Goal: Task Accomplishment & Management: Complete application form

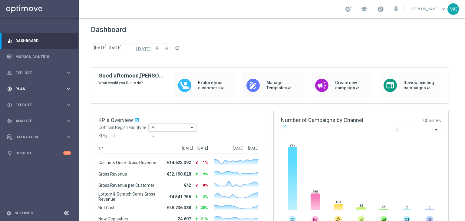
click at [23, 94] on div "gps_fixed Plan keyboard_arrow_right" at bounding box center [39, 89] width 78 height 16
click at [27, 119] on span "Templates" at bounding box center [37, 120] width 43 height 4
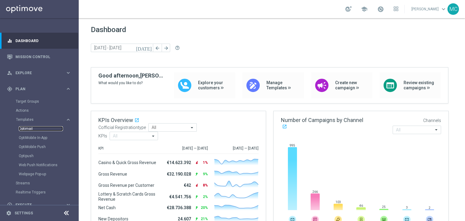
click at [25, 127] on link "Optimail" at bounding box center [41, 128] width 44 height 5
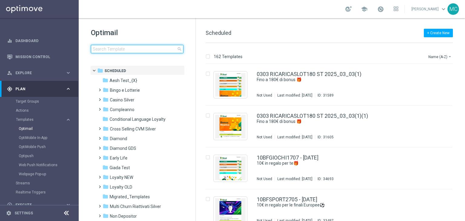
click at [111, 46] on input at bounding box center [137, 49] width 93 height 8
type input "RICGIOCHI0409 - [DATE]"
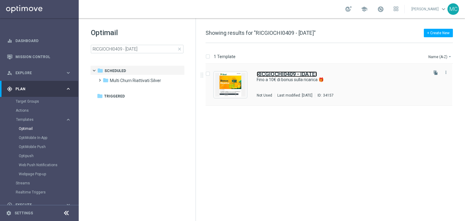
click at [265, 74] on b "RICGIOCHI0409 - [DATE]" at bounding box center [287, 74] width 60 height 6
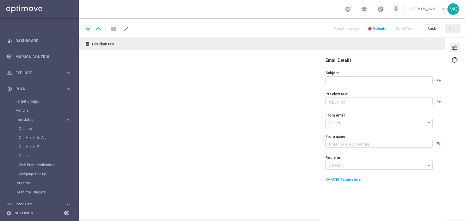
type textarea "Scopri la nuova promozione 🎯"
type input "newsletter@comunicazioni.sisal.it"
type textarea "Sisal"
type input "info@sisal.it"
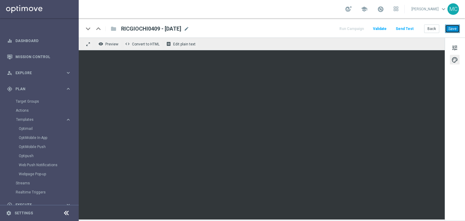
click at [449, 29] on button "Save" at bounding box center [452, 29] width 15 height 8
click at [384, 9] on span at bounding box center [380, 9] width 7 height 7
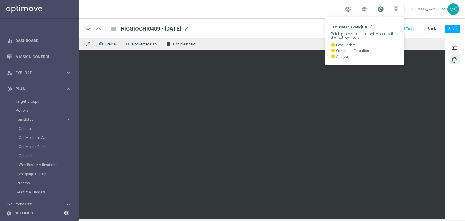
click at [384, 9] on span at bounding box center [380, 9] width 7 height 7
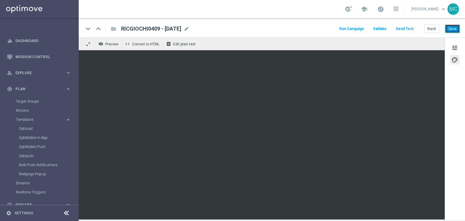
click at [450, 27] on button "Save" at bounding box center [452, 29] width 15 height 8
click at [351, 29] on button "Run Campaign" at bounding box center [351, 29] width 26 height 8
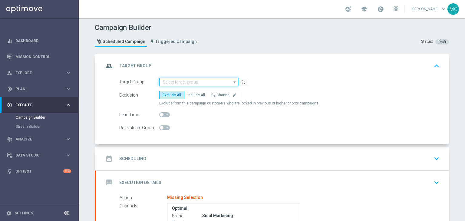
click at [179, 81] on input at bounding box center [198, 82] width 79 height 8
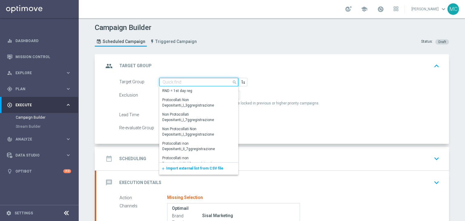
paste input "Multi Talent ggr nb lm > 0 1st Others lm no saldo"
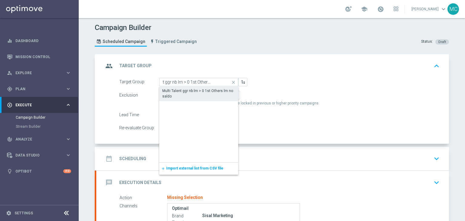
click at [181, 90] on div "Multi Talent ggr nb lm > 0 1st Others lm no saldo" at bounding box center [198, 93] width 73 height 11
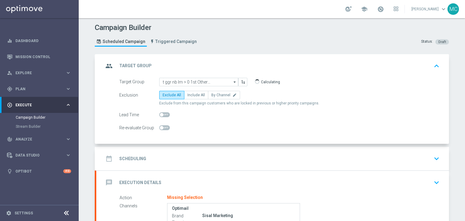
type input "Multi Talent ggr nb lm > 0 1st Others lm no saldo"
click at [195, 154] on div "date_range Scheduling keyboard_arrow_down" at bounding box center [273, 159] width 338 height 12
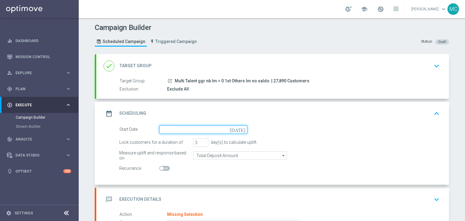
click at [200, 132] on input at bounding box center [203, 129] width 88 height 8
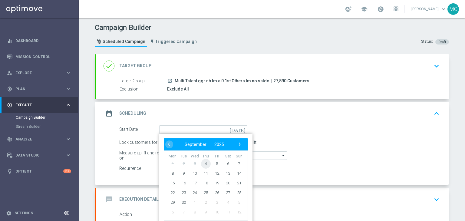
click at [206, 162] on span "4" at bounding box center [206, 164] width 10 height 10
type input "[DATE]"
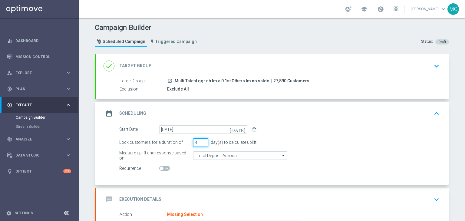
type input "4"
click at [203, 140] on input "4" at bounding box center [200, 142] width 15 height 8
click at [453, 131] on div "Campaign Builder Scheduled Campaign Triggered Campaign Status: Draft done Targe…" at bounding box center [272, 119] width 386 height 203
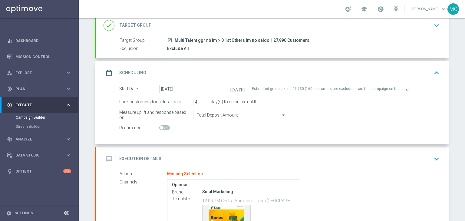
scroll to position [76, 0]
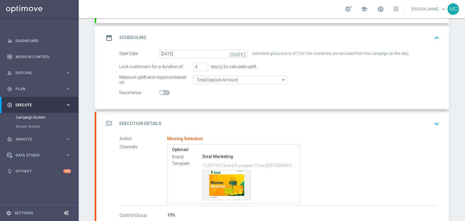
click at [278, 118] on div "message Execution Details keyboard_arrow_down" at bounding box center [273, 124] width 338 height 12
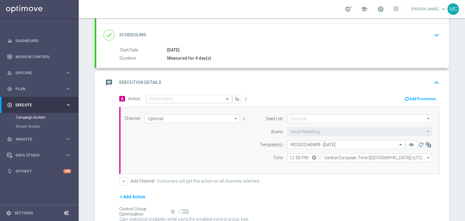
click at [200, 99] on input "text" at bounding box center [183, 99] width 68 height 5
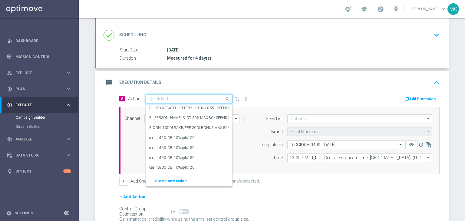
paste input "Ricarica 35 ricevi 5€ tutti i giochi, ricarica 70€ ricevi 10€"
type input "Ricarica 35 ricevi 5€ tutti i giochi, ricarica 70€ ricevi 10€"
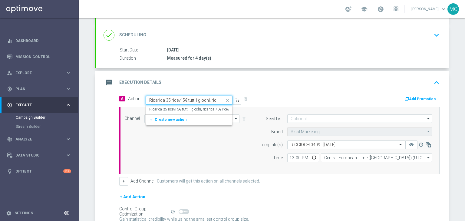
scroll to position [0, 35]
click at [172, 107] on label "Ricarica 35 ricevi 5€ tutti i giochi, ricarica 70€ ricevi 10€" at bounding box center [193, 109] width 88 height 5
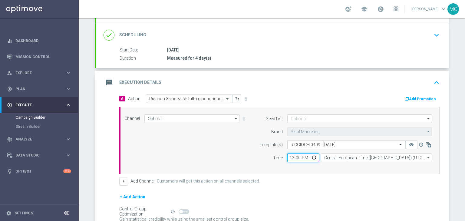
click at [291, 157] on input "12:00" at bounding box center [303, 158] width 32 height 8
type input "19:00"
click at [448, 171] on section "done Target Group keyboard_arrow_down Target Group launch Multi Talent ggr nb l…" at bounding box center [271, 127] width 363 height 297
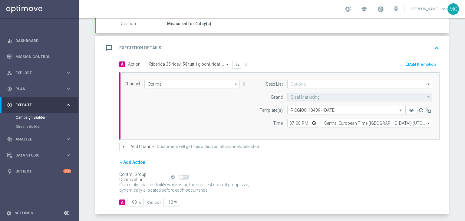
scroll to position [122, 0]
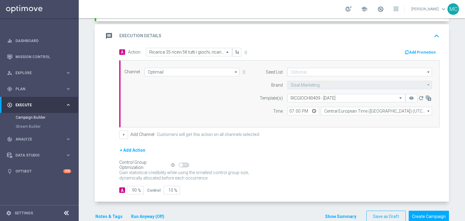
click at [333, 213] on button "Show Summary" at bounding box center [341, 216] width 32 height 7
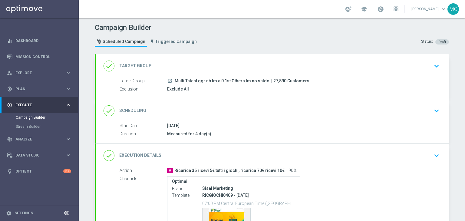
scroll to position [74, 0]
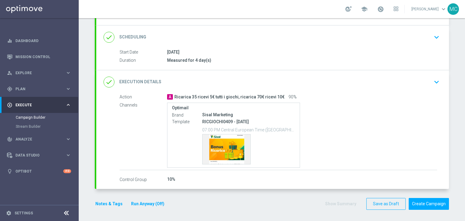
click at [153, 202] on button "Run Anyway (Off)" at bounding box center [147, 204] width 35 height 8
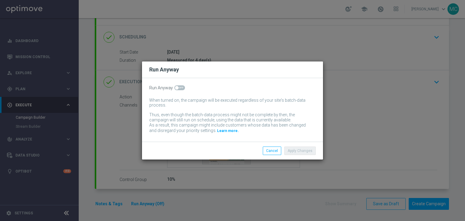
click at [181, 88] on span at bounding box center [179, 87] width 11 height 5
click at [181, 88] on input "checkbox" at bounding box center [179, 87] width 11 height 5
checkbox input "true"
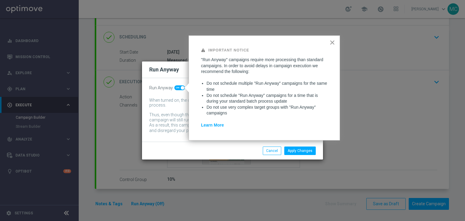
click at [331, 40] on button "×" at bounding box center [332, 43] width 6 height 10
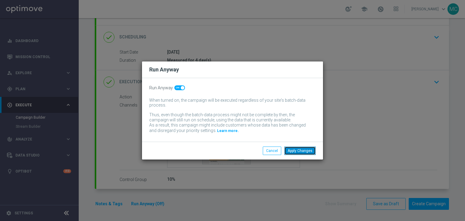
click at [300, 148] on button "Apply Changes" at bounding box center [299, 151] width 31 height 8
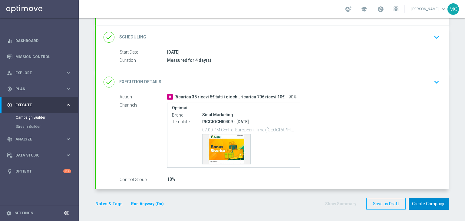
click at [416, 201] on button "Create Campaign" at bounding box center [429, 204] width 40 height 12
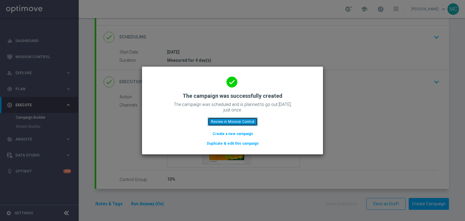
click at [219, 124] on button "Review in Mission Control" at bounding box center [233, 121] width 50 height 8
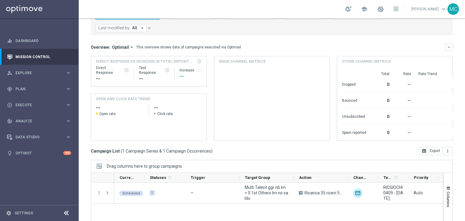
scroll to position [80, 0]
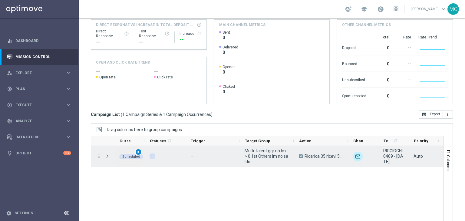
click at [139, 152] on span "play_arrow" at bounding box center [138, 152] width 4 height 4
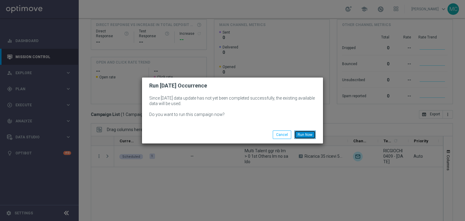
click at [299, 134] on button "Run Now" at bounding box center [304, 134] width 21 height 8
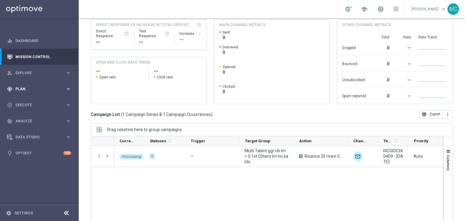
click at [51, 92] on div "gps_fixed Plan keyboard_arrow_right" at bounding box center [39, 89] width 78 height 16
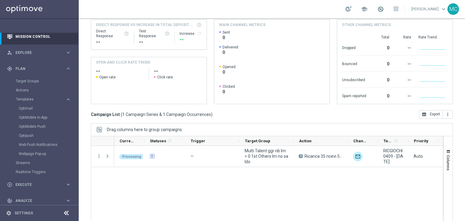
scroll to position [26, 0]
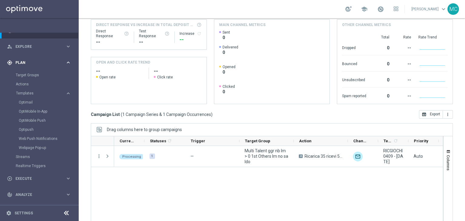
click at [36, 65] on div "gps_fixed Plan keyboard_arrow_right" at bounding box center [39, 62] width 78 height 16
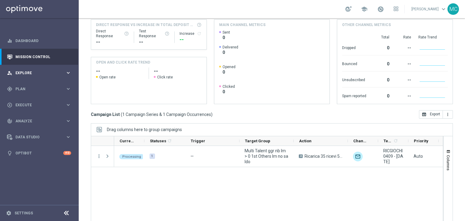
scroll to position [0, 0]
click at [32, 107] on div "play_circle_outline Execute" at bounding box center [36, 104] width 58 height 5
click at [31, 114] on div "Campaign Builder" at bounding box center [47, 117] width 62 height 9
click at [32, 115] on link "Campaign Builder" at bounding box center [39, 117] width 47 height 5
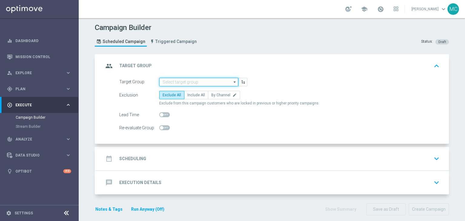
click at [170, 83] on input at bounding box center [198, 82] width 79 height 8
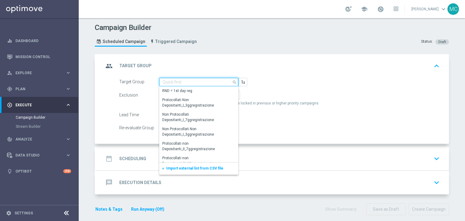
paste input "Multi Master Low 1st Casino lm NO saldo"
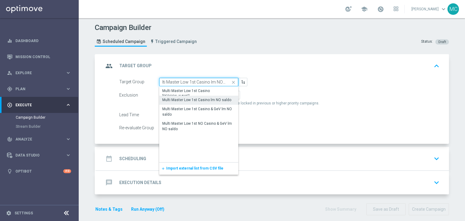
scroll to position [0, 5]
click at [201, 100] on div "Multi Master Low 1st Casino lm NO saldo" at bounding box center [196, 99] width 69 height 5
type input "Multi Master Low 1st Casino lm NO saldo"
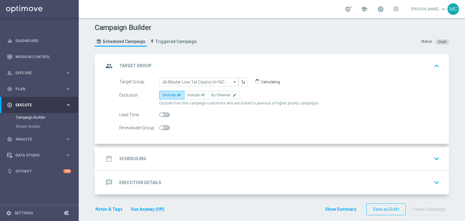
scroll to position [0, 0]
click at [218, 157] on div "date_range Scheduling keyboard_arrow_down" at bounding box center [273, 159] width 338 height 12
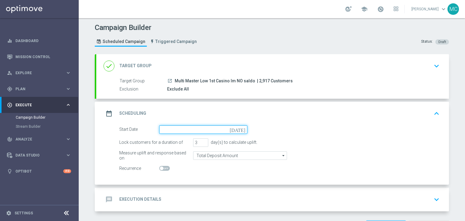
click at [207, 130] on input at bounding box center [203, 129] width 88 height 8
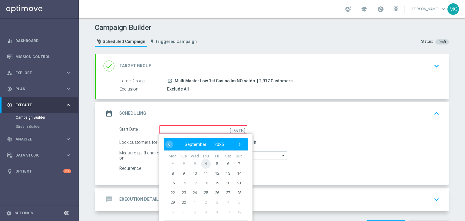
click at [205, 161] on span "4" at bounding box center [206, 164] width 10 height 10
type input "[DATE]"
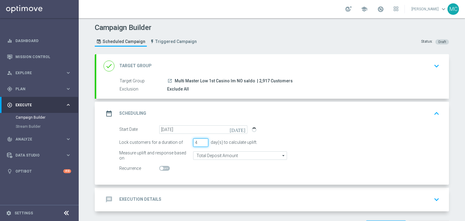
type input "4"
click at [202, 140] on input "4" at bounding box center [200, 142] width 15 height 8
click at [452, 130] on div "Campaign Builder Scheduled Campaign Triggered Campaign Status: Draft done Targe…" at bounding box center [272, 119] width 386 height 203
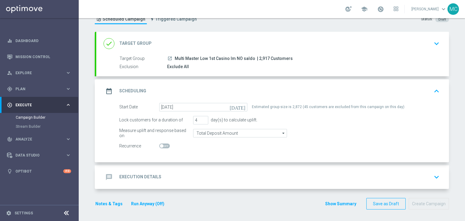
click at [311, 168] on div "message Execution Details keyboard_arrow_down" at bounding box center [272, 177] width 353 height 24
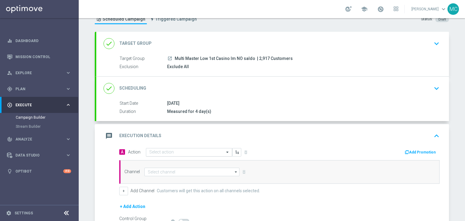
click at [210, 154] on div "Select action" at bounding box center [189, 152] width 86 height 8
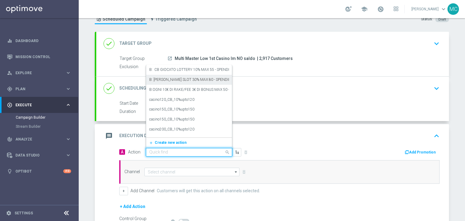
paste input "Ricarica e ricevi il 20% fino a 100€ Slot"
type input "Ricarica e ricevi il 20% fino a 100€ Slot"
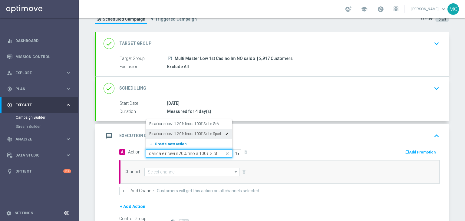
click at [177, 142] on span "Create new action" at bounding box center [171, 144] width 32 height 4
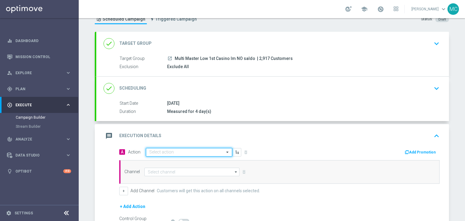
scroll to position [0, 0]
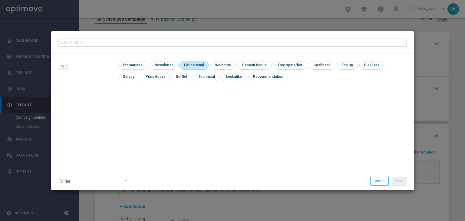
type input "Ricarica e ricevi il 20% fino a 100€ Slot"
click at [139, 65] on input "checkbox" at bounding box center [132, 65] width 29 height 8
checkbox input "true"
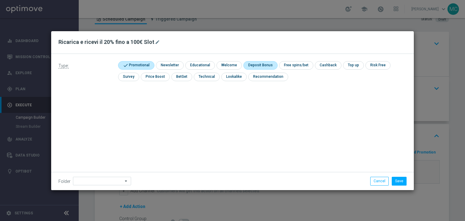
click at [261, 65] on input "checkbox" at bounding box center [259, 65] width 32 height 8
checkbox input "true"
click at [399, 181] on button "Save" at bounding box center [399, 181] width 15 height 8
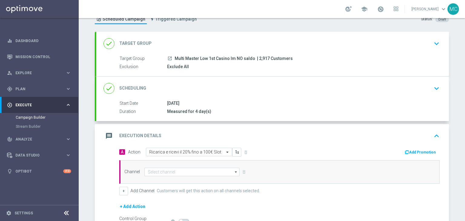
click at [415, 154] on button "Add Promotion" at bounding box center [421, 152] width 34 height 7
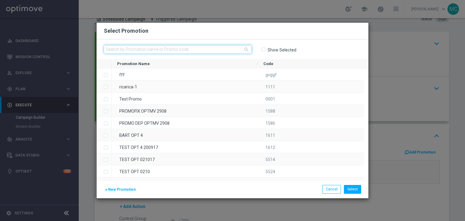
click at [191, 52] on input "text" at bounding box center [178, 49] width 148 height 8
paste input "RICSLOT0409"
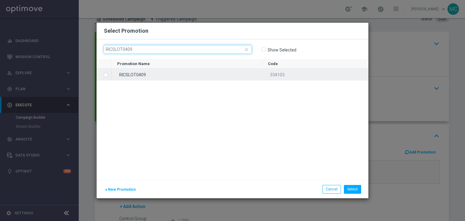
type input "RICSLOT0409"
click at [141, 73] on div "RICSLOT0409" at bounding box center [187, 74] width 151 height 12
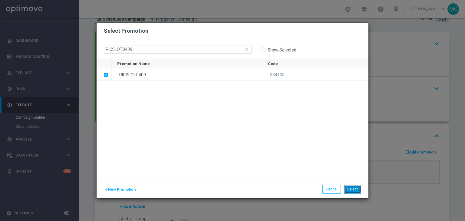
click at [352, 187] on button "Select" at bounding box center [352, 189] width 17 height 8
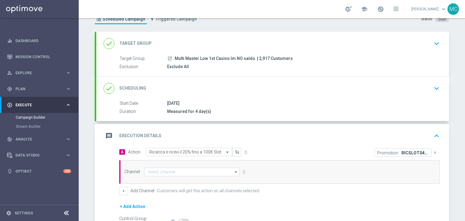
scroll to position [35, 0]
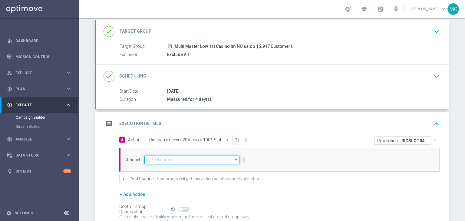
click at [229, 160] on input at bounding box center [191, 160] width 95 height 8
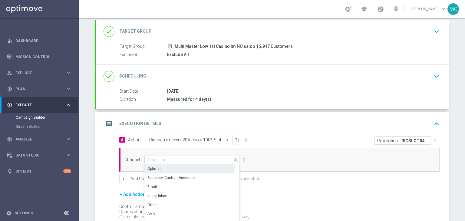
click at [209, 167] on div "Optimail" at bounding box center [189, 168] width 90 height 8
type input "Optimail"
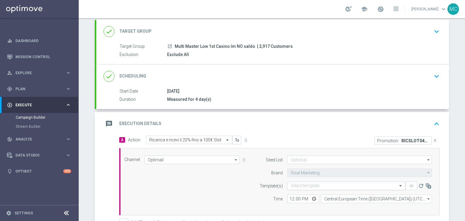
click at [327, 184] on input "text" at bounding box center [340, 185] width 99 height 5
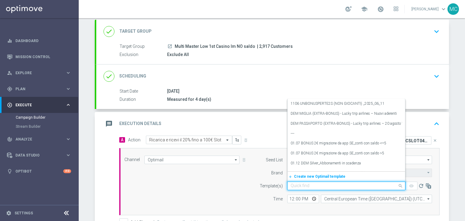
paste input "RICSLOT0409 - [DATE]"
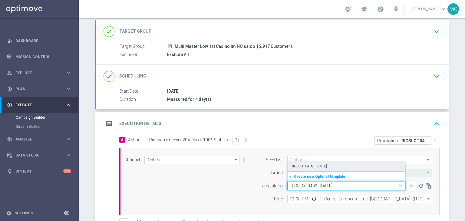
click at [321, 167] on label "RICSLOT0409 - [DATE]" at bounding box center [309, 166] width 36 height 5
type input "RICSLOT0409 - [DATE]"
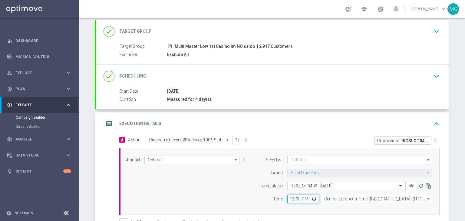
click at [291, 198] on input "12:00" at bounding box center [303, 199] width 32 height 8
type input "19:00"
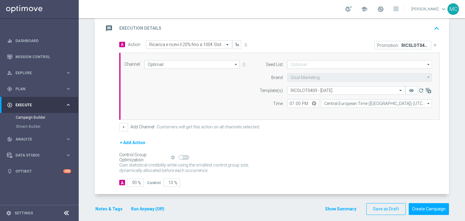
click at [329, 206] on button "Show Summary" at bounding box center [341, 209] width 32 height 7
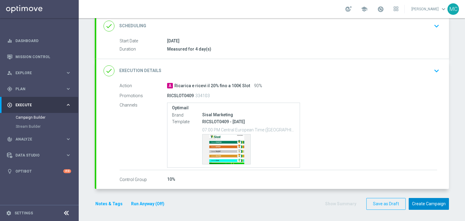
scroll to position [85, 0]
click at [155, 203] on button "Run Anyway (Off)" at bounding box center [147, 204] width 35 height 8
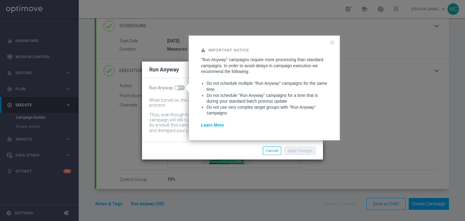
click at [178, 88] on span at bounding box center [179, 87] width 11 height 5
click at [178, 88] on input "checkbox" at bounding box center [179, 87] width 11 height 5
checkbox input "true"
click at [293, 150] on button "Apply Changes" at bounding box center [299, 151] width 31 height 8
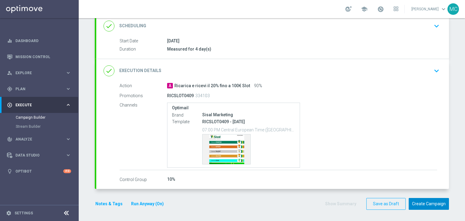
click at [424, 203] on button "Create Campaign" at bounding box center [429, 204] width 40 height 12
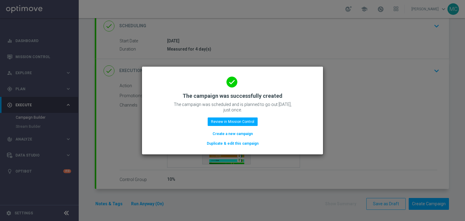
click at [230, 128] on div "done The campaign was successfully created The campaign was scheduled and is pl…" at bounding box center [232, 109] width 167 height 74
click at [230, 125] on button "Review in Mission Control" at bounding box center [233, 121] width 50 height 8
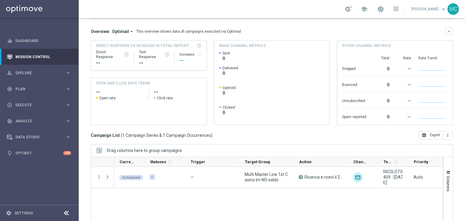
scroll to position [59, 0]
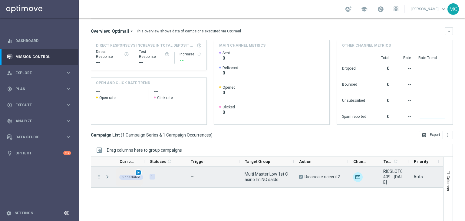
click at [139, 171] on span "play_arrow" at bounding box center [138, 172] width 4 height 4
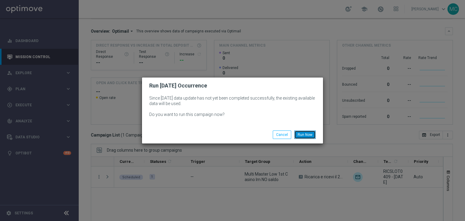
click at [301, 133] on button "Run Now" at bounding box center [304, 134] width 21 height 8
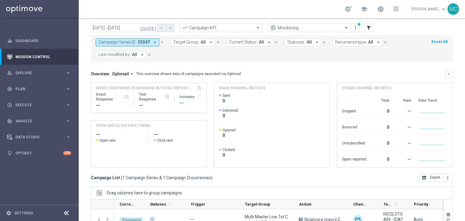
scroll to position [14, 0]
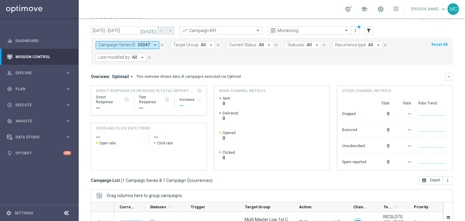
click at [160, 44] on icon "close" at bounding box center [162, 45] width 4 height 4
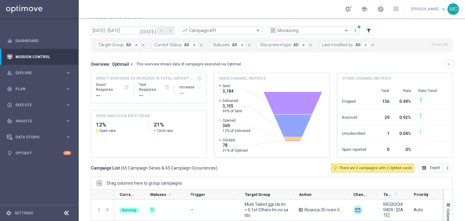
click at [335, 48] on button "Last modified by: All arrow_drop_down" at bounding box center [344, 45] width 51 height 8
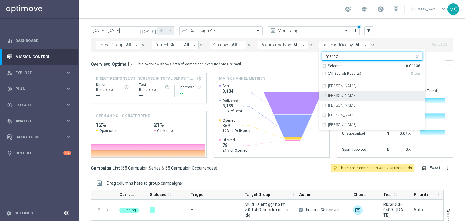
click at [332, 94] on label "[PERSON_NAME]" at bounding box center [342, 96] width 28 height 4
type input "marco"
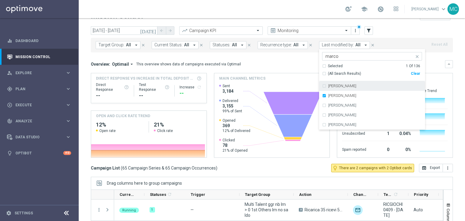
click at [305, 62] on div "Overview: Optimail arrow_drop_down This overview shows data of campaigns execut…" at bounding box center [268, 63] width 354 height 5
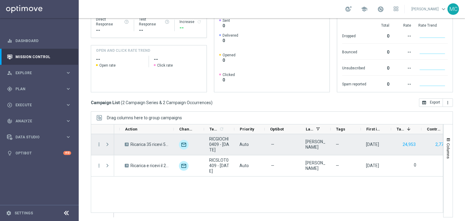
scroll to position [0, 187]
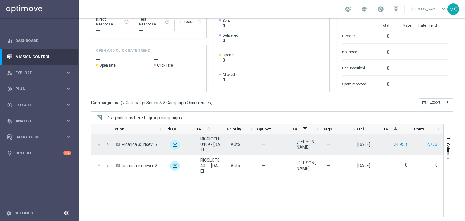
click at [393, 144] on button "24,953" at bounding box center [400, 145] width 14 height 8
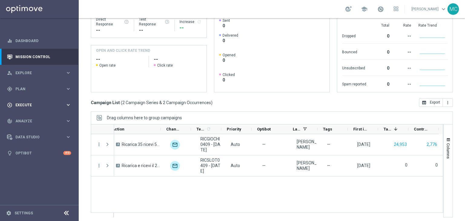
click at [39, 104] on span "Execute" at bounding box center [40, 105] width 50 height 4
click at [38, 117] on link "Campaign Builder" at bounding box center [39, 117] width 47 height 5
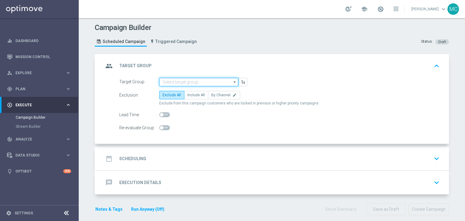
click at [167, 80] on input at bounding box center [198, 82] width 79 height 8
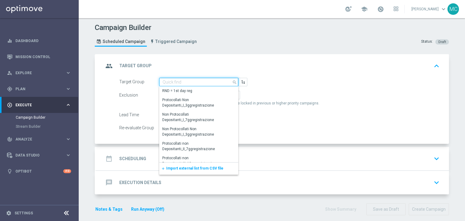
paste input "Churn 0-12M Talent ggr nb tra 0 e 1100 lftime NO Casino"
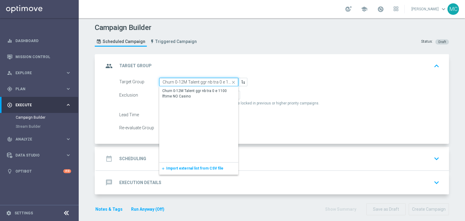
scroll to position [0, 35]
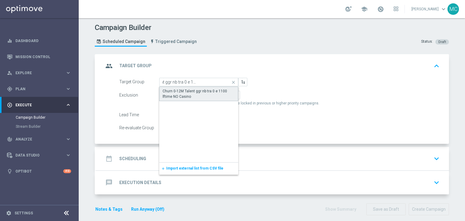
click at [173, 95] on div "Churn 0-12M Talent ggr nb tra 0 e 1100 lftime NO Casino" at bounding box center [199, 93] width 72 height 11
type input "Churn 0-12M Talent ggr nb tra 0 e 1100 lftime NO Casino"
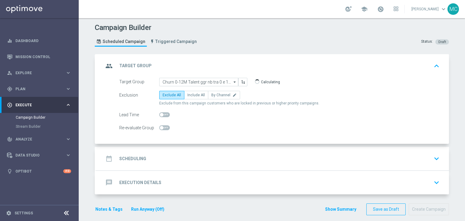
scroll to position [5, 0]
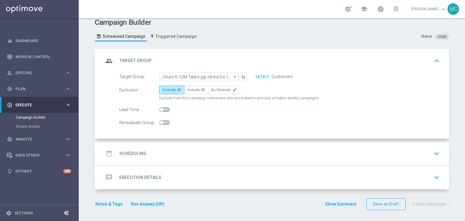
click at [197, 148] on div "date_range Scheduling keyboard_arrow_down" at bounding box center [273, 154] width 338 height 12
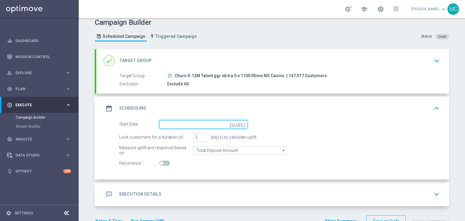
click at [188, 123] on input at bounding box center [203, 124] width 88 height 8
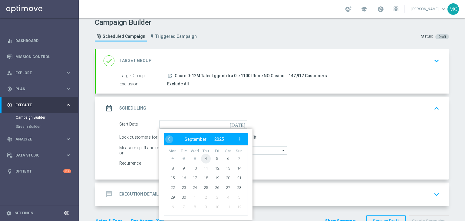
click at [204, 157] on span "4" at bounding box center [206, 159] width 10 height 10
type input "[DATE]"
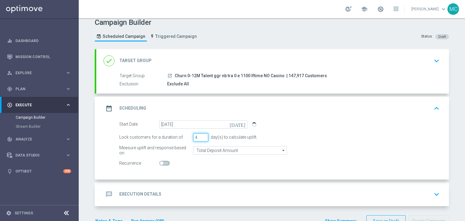
type input "4"
click at [202, 135] on input "4" at bounding box center [200, 137] width 15 height 8
click at [449, 126] on section "done Target Group keyboard_arrow_down Target Group launch Churn 0-12M Talent gg…" at bounding box center [271, 141] width 363 height 184
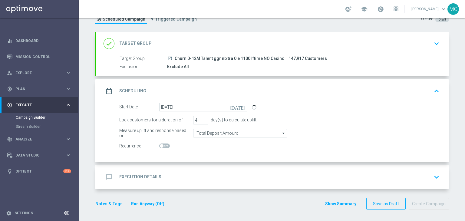
click at [151, 200] on button "Run Anyway (Off)" at bounding box center [147, 204] width 35 height 8
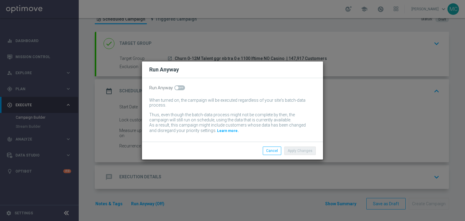
click at [180, 87] on span at bounding box center [179, 87] width 11 height 5
click at [180, 87] on input "checkbox" at bounding box center [179, 87] width 11 height 5
checkbox input "true"
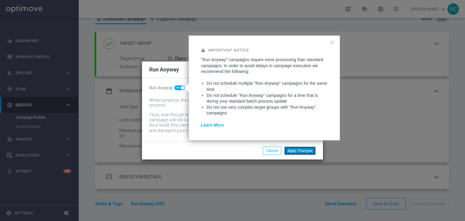
click at [299, 152] on button "Apply Changes" at bounding box center [299, 151] width 31 height 8
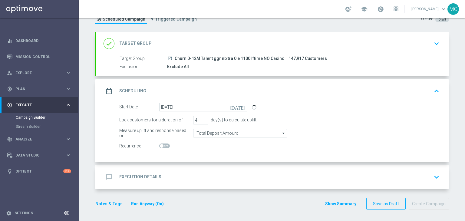
click at [451, 97] on section "done Target Group keyboard_arrow_down Target Group launch Churn 0-12M Talent gg…" at bounding box center [271, 124] width 363 height 184
click at [262, 177] on div "message Execution Details keyboard_arrow_down" at bounding box center [273, 177] width 338 height 12
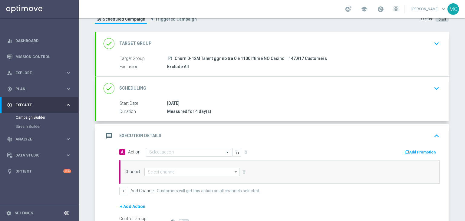
click at [206, 153] on input "text" at bounding box center [183, 152] width 68 height 5
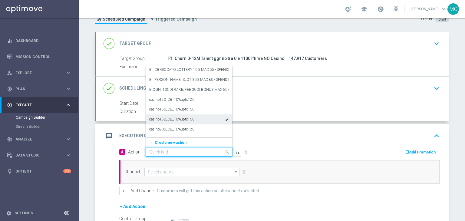
paste input "BF 1€ TUTTI I GIOCHI"
type input "BF 1€ TUTTI I GIOCHI"
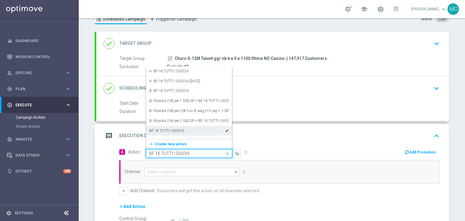
click at [177, 130] on label "BF 1€ TUTTI I GIOCHI" at bounding box center [166, 130] width 35 height 5
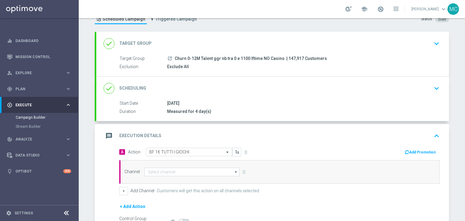
click at [407, 149] on button "Add Promotion" at bounding box center [421, 152] width 34 height 7
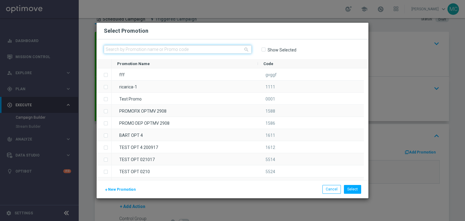
click at [146, 51] on input "text" at bounding box center [178, 49] width 148 height 8
paste input "232971"
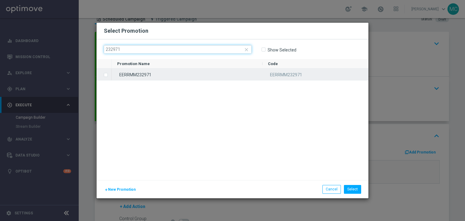
type input "232971"
click at [141, 73] on div "EERRMM232971" at bounding box center [187, 74] width 151 height 12
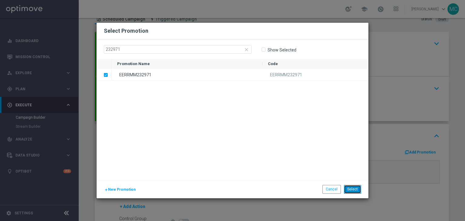
click at [353, 188] on button "Select" at bounding box center [352, 189] width 17 height 8
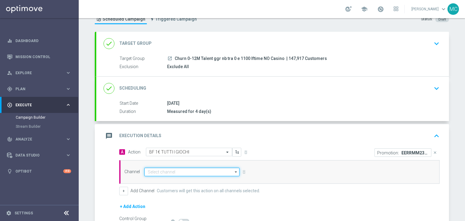
click at [219, 170] on input at bounding box center [191, 172] width 95 height 8
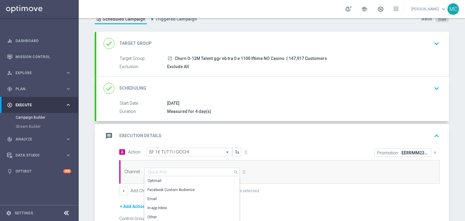
click at [205, 179] on div "Optimail" at bounding box center [189, 181] width 90 height 8
type input "Optimail"
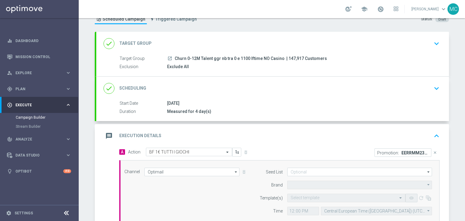
type input "Sisal Marketing"
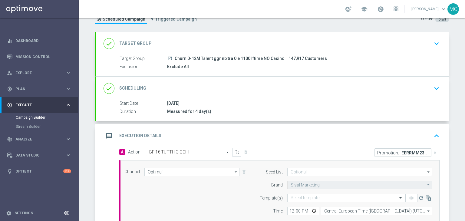
scroll to position [67, 0]
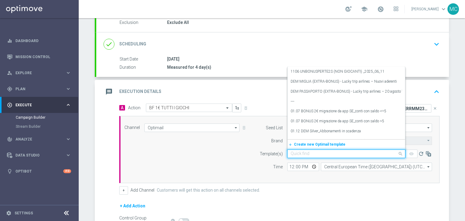
click at [300, 154] on input "text" at bounding box center [340, 153] width 99 height 5
paste input "BONUSGIOCHI0409 - 2025-09-07"
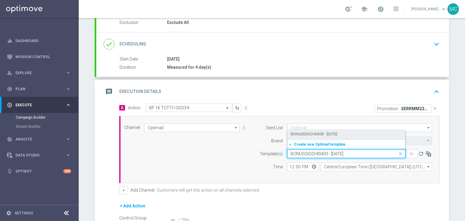
click at [301, 136] on label "BONUSGIOCHI0409 - 2025-09-07" at bounding box center [314, 134] width 47 height 5
type input "BONUSGIOCHI0409 - 2025-09-07"
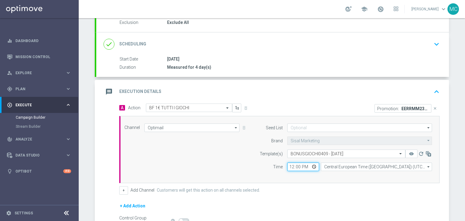
click at [290, 163] on input "12:00" at bounding box center [303, 167] width 32 height 8
click at [290, 163] on input "15:00" at bounding box center [303, 167] width 32 height 8
type input "16:00"
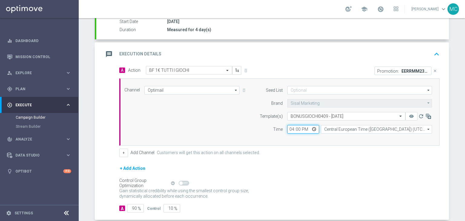
scroll to position [134, 0]
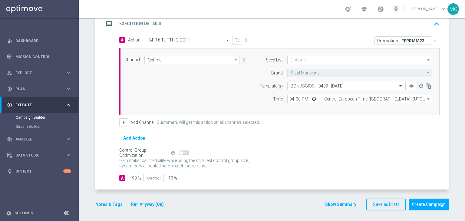
click at [331, 201] on button "Show Summary" at bounding box center [341, 204] width 32 height 7
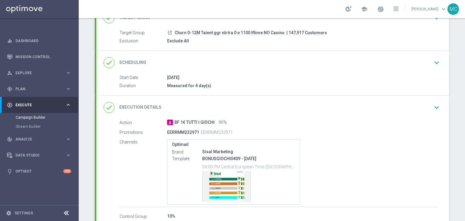
scroll to position [85, 0]
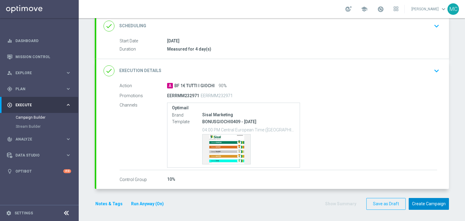
click at [425, 202] on button "Create Campaign" at bounding box center [429, 204] width 40 height 12
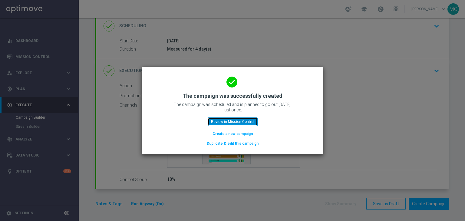
click at [247, 122] on button "Review in Mission Control" at bounding box center [233, 121] width 50 height 8
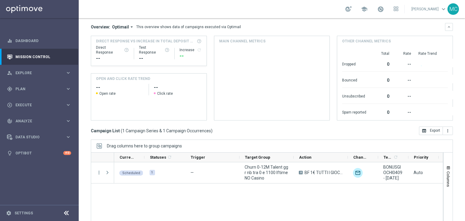
scroll to position [84, 0]
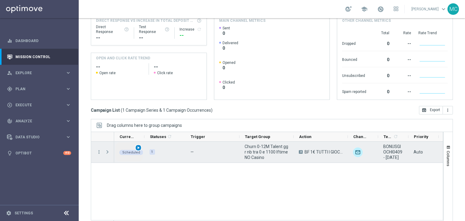
click at [140, 147] on span "play_arrow" at bounding box center [138, 148] width 4 height 4
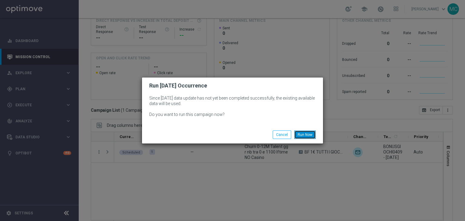
click at [300, 135] on button "Run Now" at bounding box center [304, 134] width 21 height 8
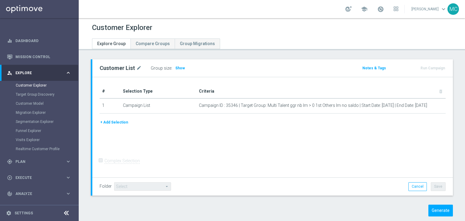
scroll to position [10, 0]
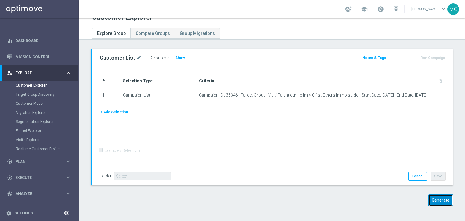
click at [438, 198] on button "Generate" at bounding box center [440, 200] width 25 height 12
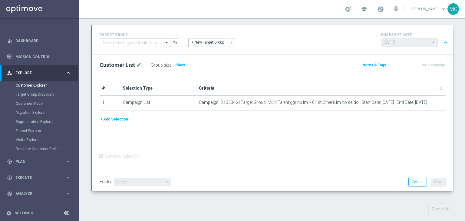
scroll to position [29, 0]
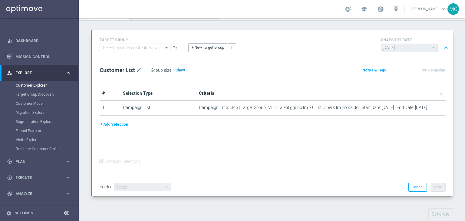
click at [180, 71] on span "Show" at bounding box center [180, 70] width 10 height 4
click at [32, 60] on link "Mission Control" at bounding box center [43, 57] width 56 height 16
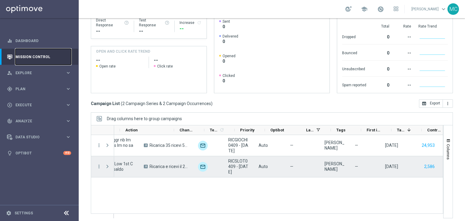
scroll to position [0, 187]
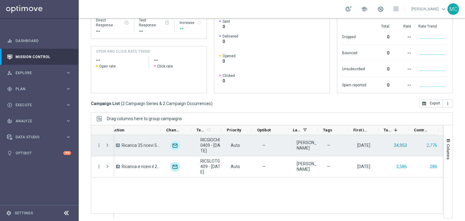
click at [394, 144] on button "24,953" at bounding box center [400, 146] width 14 height 8
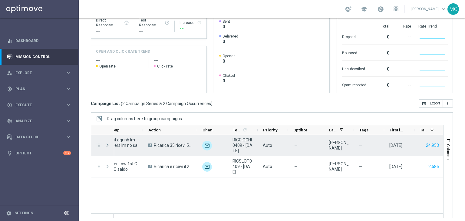
click at [100, 145] on icon "more_vert" at bounding box center [98, 145] width 5 height 5
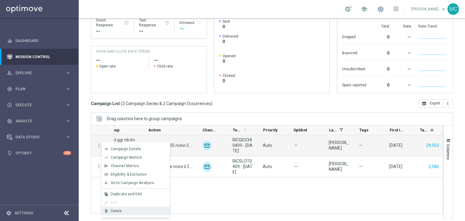
click at [125, 210] on div "Delete" at bounding box center [139, 211] width 56 height 4
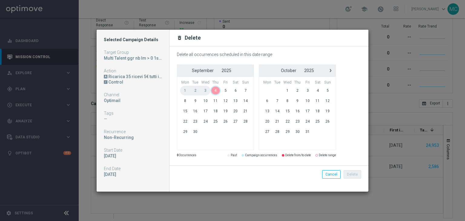
click at [215, 91] on span "4" at bounding box center [215, 91] width 10 height 10
click at [348, 171] on button "Delete" at bounding box center [353, 174] width 18 height 8
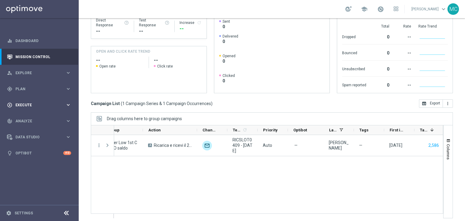
click at [35, 102] on div "play_circle_outline Execute keyboard_arrow_right" at bounding box center [39, 105] width 78 height 16
click at [29, 117] on link "Campaign Builder" at bounding box center [39, 117] width 47 height 5
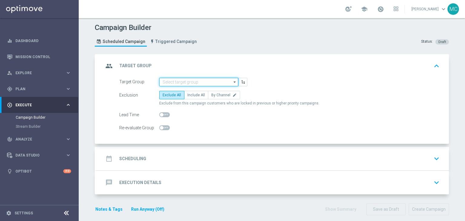
click at [171, 80] on input at bounding box center [198, 82] width 79 height 8
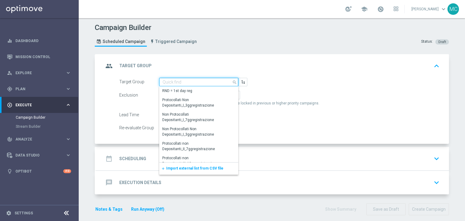
paste input "Multi Talent ggr nb lm > 0 1st Others lm no saldo"
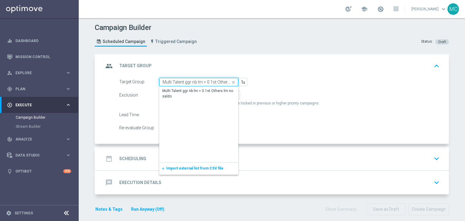
scroll to position [0, 20]
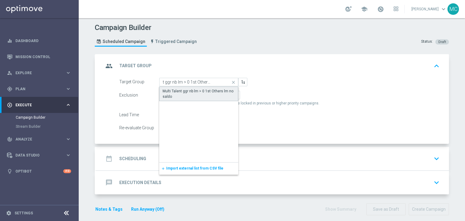
click at [177, 91] on div "Multi Talent ggr nb lm > 0 1st Others lm no saldo" at bounding box center [199, 93] width 72 height 11
type input "Multi Talent ggr nb lm > 0 1st Others lm no saldo"
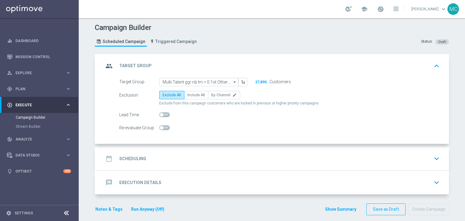
click at [213, 151] on div "date_range Scheduling keyboard_arrow_down" at bounding box center [272, 159] width 353 height 24
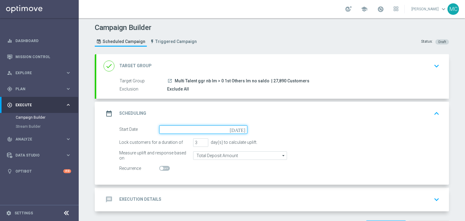
click at [203, 127] on input at bounding box center [203, 129] width 88 height 8
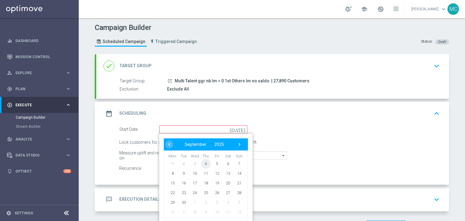
click at [205, 161] on span "4" at bounding box center [206, 164] width 10 height 10
type input "[DATE]"
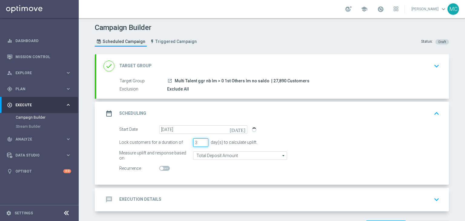
click at [202, 139] on input "3" at bounding box center [200, 142] width 15 height 8
type input "4"
click at [202, 141] on input "4" at bounding box center [200, 142] width 15 height 8
click at [450, 138] on section "done Target Group keyboard_arrow_down Target Group launch Multi Talent ggr nb l…" at bounding box center [271, 146] width 363 height 184
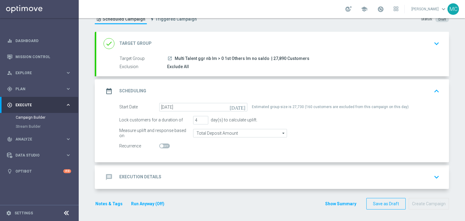
click at [223, 173] on div "message Execution Details keyboard_arrow_down" at bounding box center [273, 177] width 338 height 12
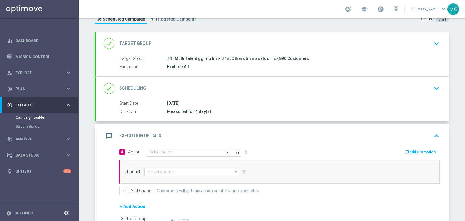
click at [197, 154] on div "Select action" at bounding box center [189, 152] width 86 height 8
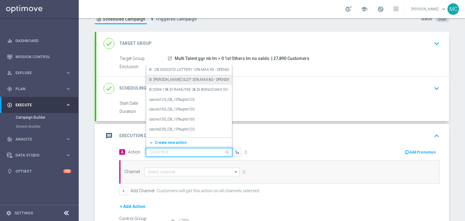
paste input "Ricarica 35 ricevi 5€ tutti i giochi, ricarica 70€ ricevi 10€"
type input "Ricarica 35 ricevi 5€ tutti i giochi, ricarica 70€ ricevi 10€"
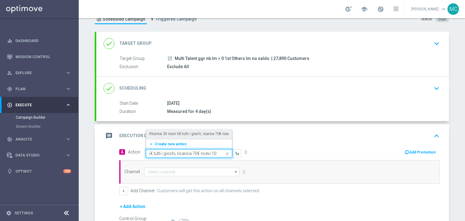
click at [171, 131] on label "Ricarica 35 ricevi 5€ tutti i giochi, ricarica 70€ ricevi 10€" at bounding box center [193, 133] width 88 height 5
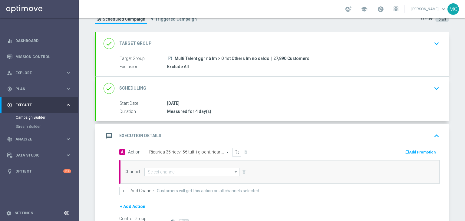
click at [418, 150] on button "Add Promotion" at bounding box center [421, 152] width 34 height 7
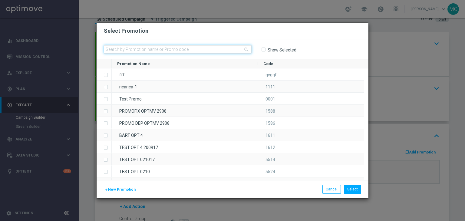
click at [225, 48] on input "text" at bounding box center [178, 49] width 148 height 8
paste input "RICGIOCHI0409"
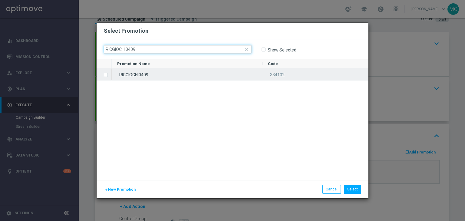
type input "RICGIOCHI0409"
click at [142, 74] on div "RICGIOCHI0409" at bounding box center [187, 74] width 151 height 12
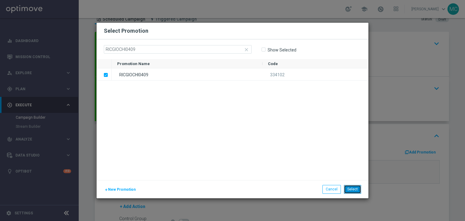
click at [354, 187] on button "Select" at bounding box center [352, 189] width 17 height 8
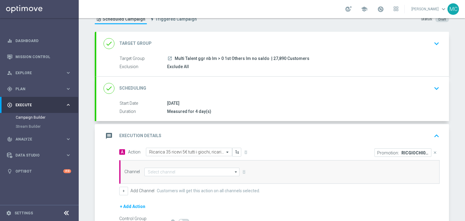
scroll to position [34, 0]
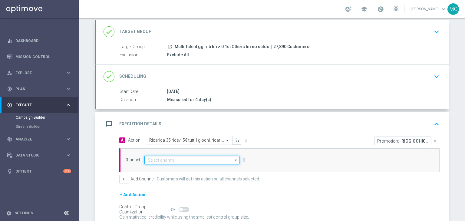
click at [227, 160] on input at bounding box center [191, 160] width 95 height 8
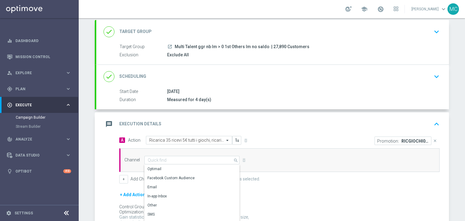
click at [211, 166] on div "Optimail" at bounding box center [189, 169] width 90 height 8
type input "Optimail"
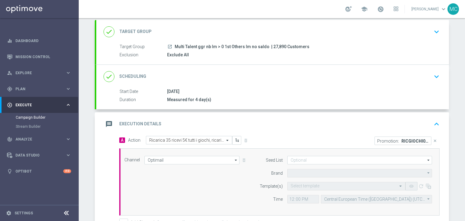
type input "Sisal Marketing"
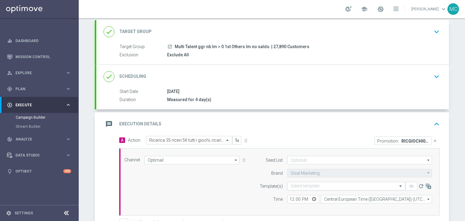
click at [312, 185] on input "text" at bounding box center [340, 186] width 99 height 5
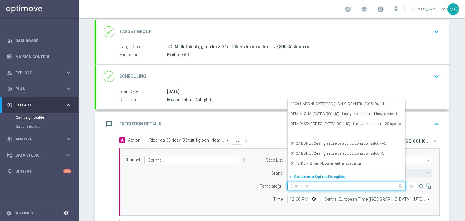
paste input "RICGIOCHI0409 - [DATE]"
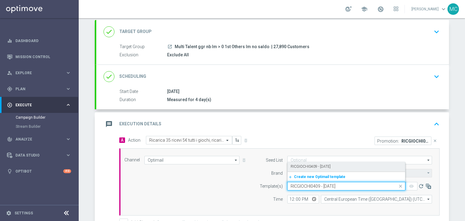
click at [311, 165] on label "RICGIOCHI0409 - [DATE]" at bounding box center [311, 166] width 40 height 5
type input "RICGIOCHI0409 - [DATE]"
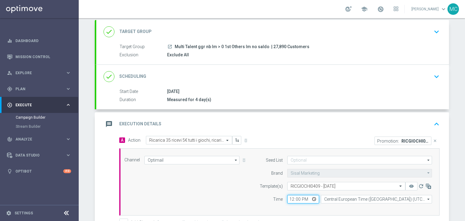
click at [292, 197] on input "12:00" at bounding box center [303, 199] width 32 height 8
type input "19:00"
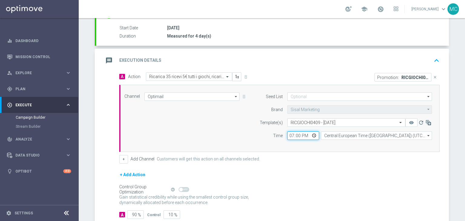
scroll to position [134, 0]
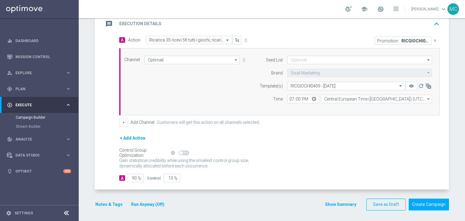
click at [152, 202] on button "Run Anyway (Off)" at bounding box center [147, 205] width 35 height 8
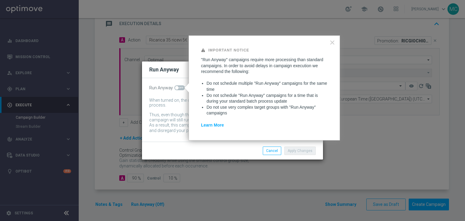
click at [181, 90] on span at bounding box center [179, 87] width 11 height 5
click at [181, 90] on input "checkbox" at bounding box center [179, 87] width 11 height 5
checkbox input "true"
click at [298, 148] on button "Apply Changes" at bounding box center [299, 151] width 31 height 8
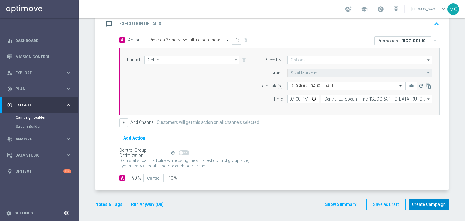
click at [417, 205] on button "Create Campaign" at bounding box center [429, 205] width 40 height 12
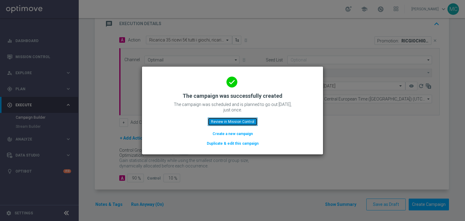
click at [245, 121] on button "Review in Mission Control" at bounding box center [233, 121] width 50 height 8
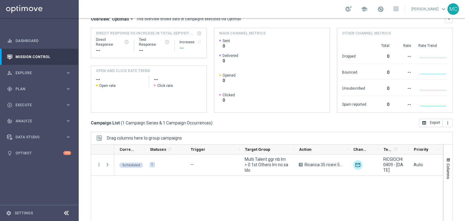
scroll to position [72, 0]
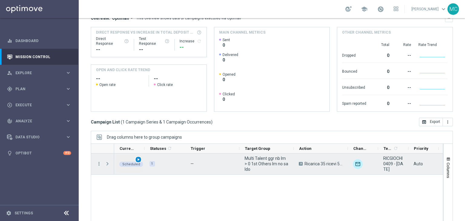
click at [138, 159] on span "play_arrow" at bounding box center [138, 159] width 4 height 4
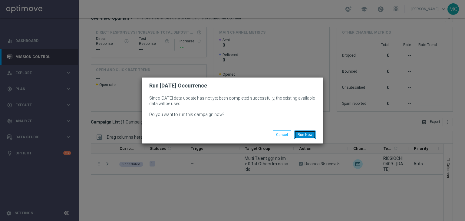
click at [299, 134] on button "Run Now" at bounding box center [304, 134] width 21 height 8
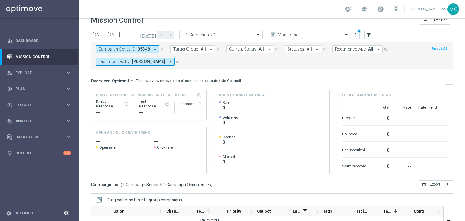
scroll to position [9, 0]
click at [51, 107] on div "play_circle_outline Execute" at bounding box center [36, 104] width 58 height 5
click at [39, 117] on link "Campaign Builder" at bounding box center [39, 117] width 47 height 5
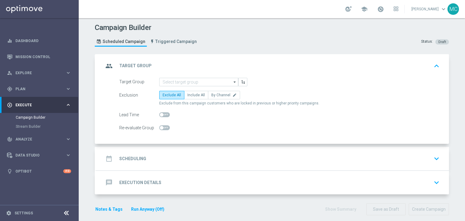
click at [265, 161] on div "date_range Scheduling keyboard_arrow_down" at bounding box center [273, 159] width 338 height 12
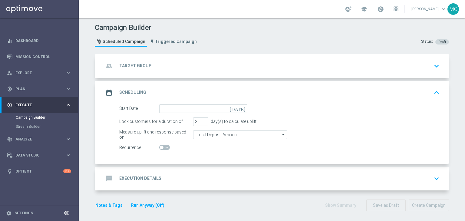
click at [369, 176] on div "message Execution Details keyboard_arrow_down" at bounding box center [273, 179] width 338 height 12
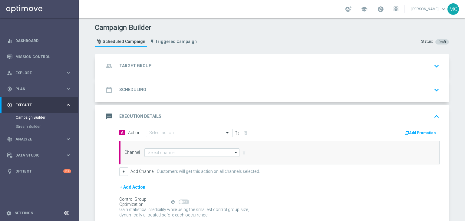
click at [413, 134] on button "Add Promotion" at bounding box center [421, 133] width 34 height 7
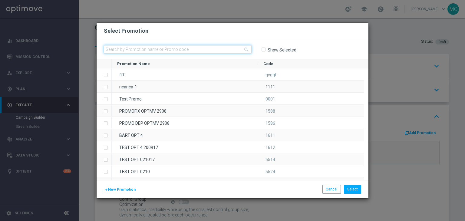
click at [219, 48] on input "text" at bounding box center [178, 49] width 148 height 8
paste input "232970"
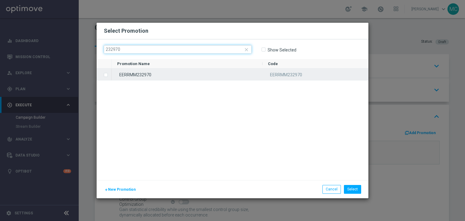
type input "232970"
click at [145, 75] on div "EERRMM232970" at bounding box center [187, 74] width 151 height 12
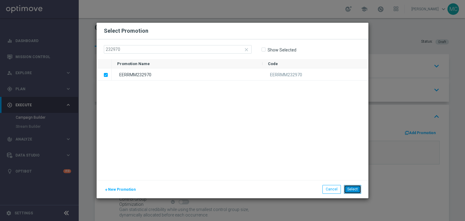
click at [351, 190] on button "Select" at bounding box center [352, 189] width 17 height 8
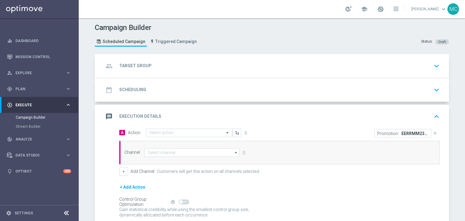
click at [241, 62] on div "group Target Group keyboard_arrow_down" at bounding box center [273, 66] width 338 height 12
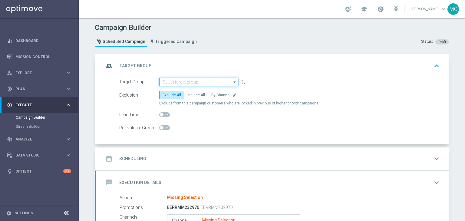
click at [167, 79] on input at bounding box center [198, 82] width 79 height 8
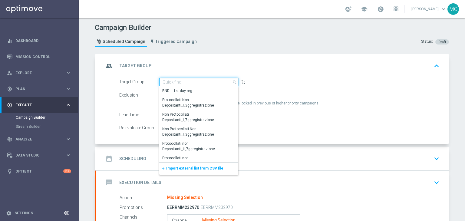
paste input "Churn 0-12M Talent ggr nb tra 0 e 100 lftime 1st Casino"
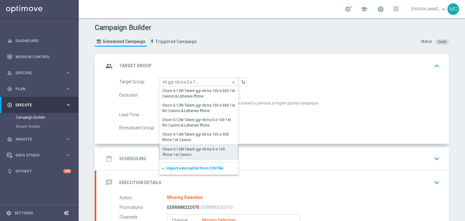
click at [200, 150] on div "Churn 0-12M Talent ggr nb tra 0 e 100 lftime 1st Casino" at bounding box center [199, 152] width 72 height 11
type input "Churn 0-12M Talent ggr nb tra 0 e 100 lftime 1st Casino"
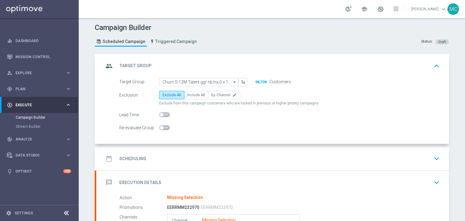
click at [200, 154] on div "date_range Scheduling keyboard_arrow_down" at bounding box center [273, 159] width 338 height 12
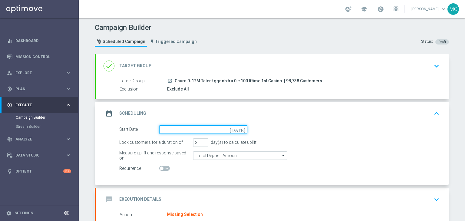
click at [201, 130] on input at bounding box center [203, 129] width 88 height 8
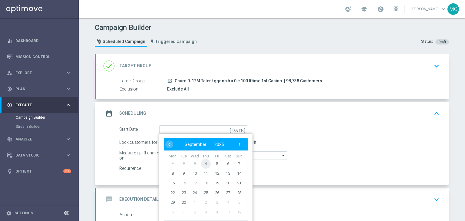
click at [205, 161] on span "4" at bounding box center [206, 164] width 10 height 10
type input "[DATE]"
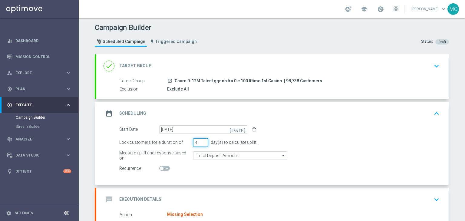
type input "4"
click at [202, 140] on input "4" at bounding box center [200, 142] width 15 height 8
click at [450, 138] on section "done Target Group keyboard_arrow_down Target Group launch Churn 0-12M Talent gg…" at bounding box center [271, 191] width 363 height 275
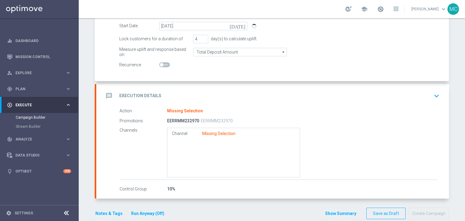
scroll to position [104, 0]
click at [420, 98] on div "message Execution Details keyboard_arrow_down" at bounding box center [273, 96] width 338 height 12
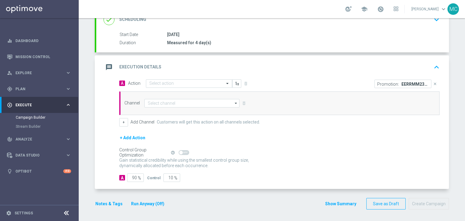
scroll to position [91, 0]
click at [305, 32] on div "[DATE]" at bounding box center [302, 35] width 270 height 6
click at [250, 28] on div "done Scheduling keyboard_arrow_down" at bounding box center [272, 20] width 353 height 24
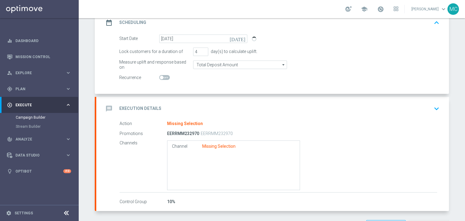
scroll to position [85, 0]
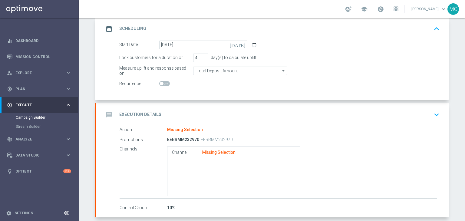
click at [243, 109] on div "message Execution Details keyboard_arrow_down" at bounding box center [273, 115] width 338 height 12
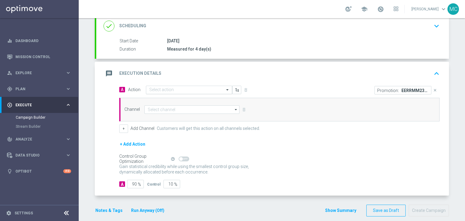
click at [189, 90] on input "text" at bounding box center [183, 90] width 68 height 5
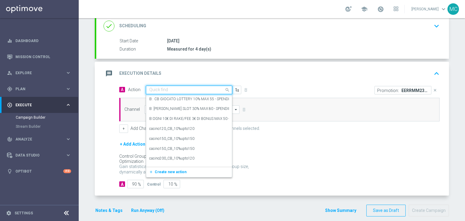
paste input "BF 1€ SLOT"
type input "BF 1€ SLOT"
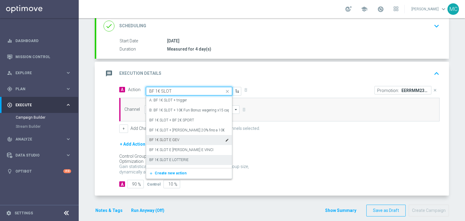
scroll to position [64, 0]
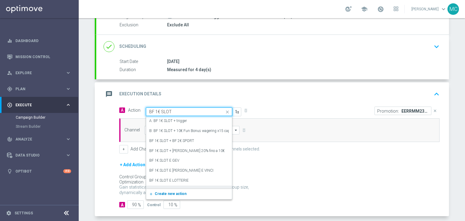
click at [173, 192] on span "Create new action" at bounding box center [171, 194] width 32 height 4
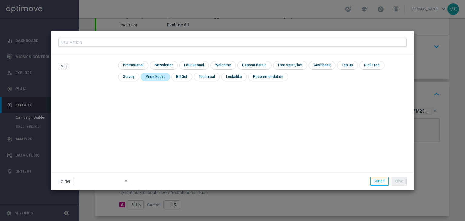
type input "BF 1€ SLOT"
click at [141, 67] on input "checkbox" at bounding box center [132, 65] width 29 height 8
checkbox input "true"
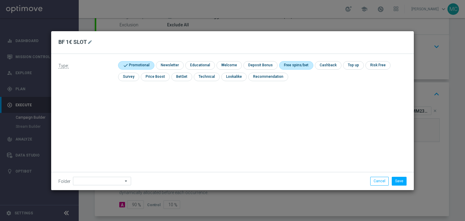
click at [288, 65] on input "checkbox" at bounding box center [295, 65] width 32 height 8
checkbox input "true"
click at [396, 180] on button "Save" at bounding box center [399, 181] width 15 height 8
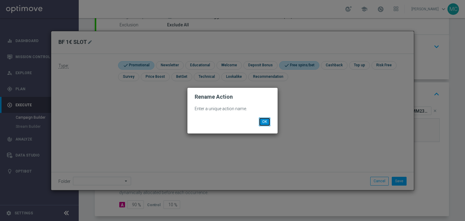
click at [269, 122] on button "OK" at bounding box center [265, 121] width 12 height 8
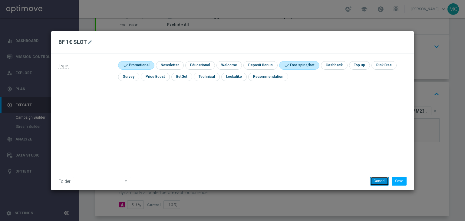
click at [388, 182] on button "Cancel" at bounding box center [379, 181] width 18 height 8
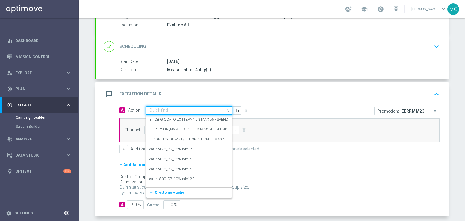
click at [187, 109] on input "text" at bounding box center [183, 110] width 68 height 5
paste input "BF 1€ SLOT"
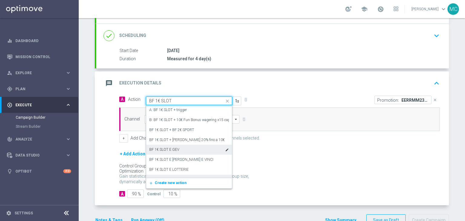
scroll to position [58, 0]
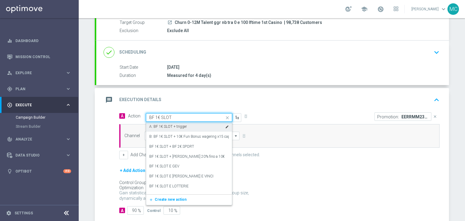
type input "BF 1€ SLOT"
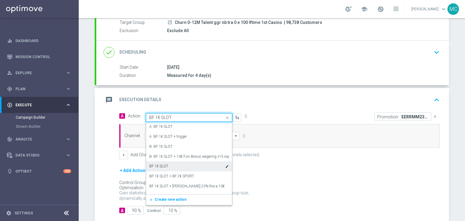
click at [167, 164] on div "BF 1€ SLOT edit" at bounding box center [189, 166] width 80 height 10
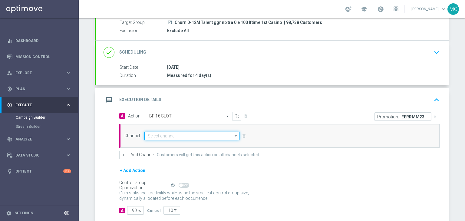
click at [205, 136] on input at bounding box center [191, 136] width 95 height 8
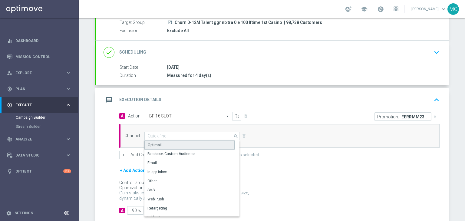
click at [192, 142] on div "Optimail" at bounding box center [189, 144] width 90 height 9
type input "Optimail"
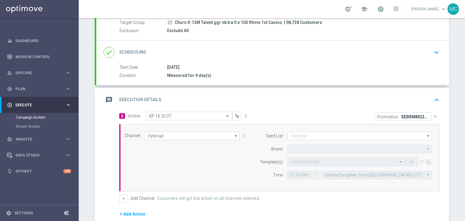
type input "Sisal Marketing"
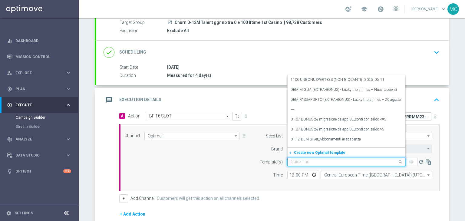
click at [299, 160] on input "text" at bounding box center [340, 162] width 99 height 5
paste input "BONUSSLOT0409 - [DATE]"
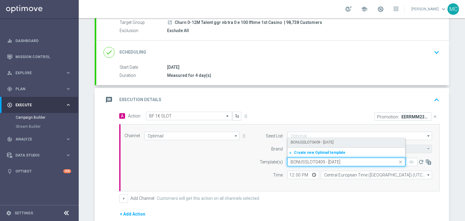
click at [304, 144] on div "BONUSSLOT0409 - [DATE]" at bounding box center [346, 142] width 111 height 10
type input "BONUSSLOT0409 - [DATE]"
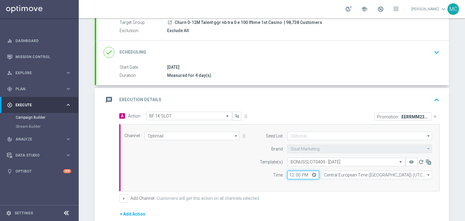
click at [291, 173] on input "12:00" at bounding box center [303, 175] width 32 height 8
click at [289, 173] on input "16:00" at bounding box center [303, 175] width 32 height 8
type input "15:00"
click at [451, 152] on div "Campaign Builder Scheduled Campaign Triggered Campaign Status: Draft done Targe…" at bounding box center [272, 119] width 386 height 203
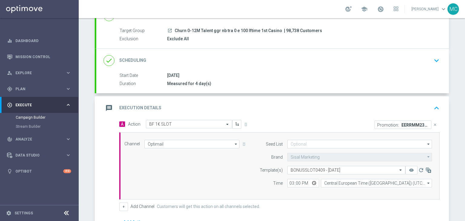
scroll to position [50, 0]
click at [303, 59] on div "done Scheduling keyboard_arrow_down" at bounding box center [273, 61] width 338 height 12
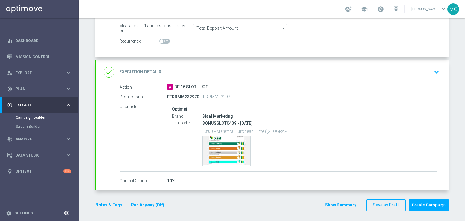
scroll to position [129, 0]
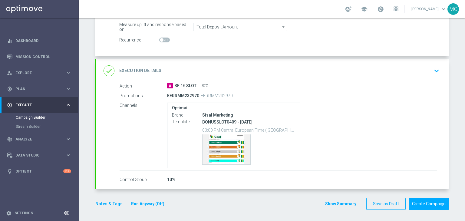
click at [153, 204] on button "Run Anyway (Off)" at bounding box center [147, 204] width 35 height 8
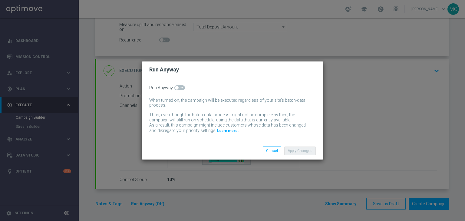
click at [180, 93] on div "Run Anyway When turned on, the campaign will be executed regardless of your sit…" at bounding box center [232, 110] width 181 height 64
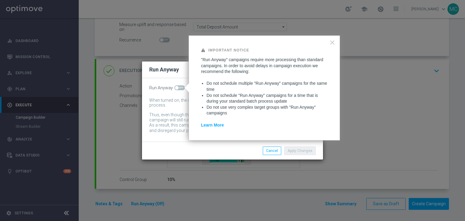
click at [179, 88] on span at bounding box center [179, 87] width 11 height 5
click at [179, 88] on input "checkbox" at bounding box center [179, 87] width 11 height 5
checkbox input "true"
click at [290, 152] on button "Apply Changes" at bounding box center [299, 151] width 31 height 8
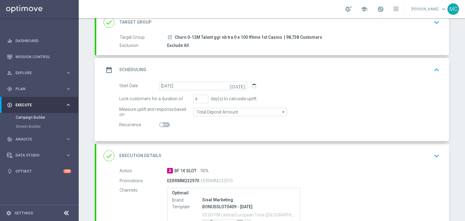
scroll to position [42, 0]
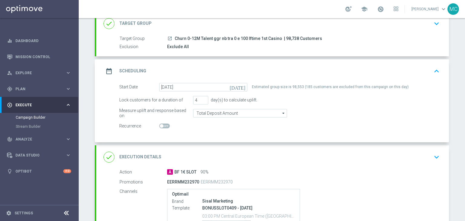
click at [435, 155] on icon "keyboard_arrow_down" at bounding box center [436, 157] width 9 height 9
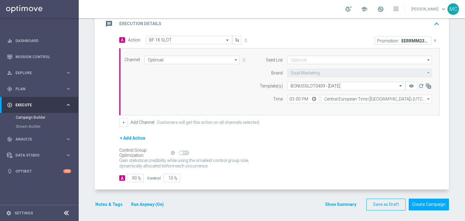
scroll to position [134, 0]
click at [414, 203] on button "Create Campaign" at bounding box center [429, 205] width 40 height 12
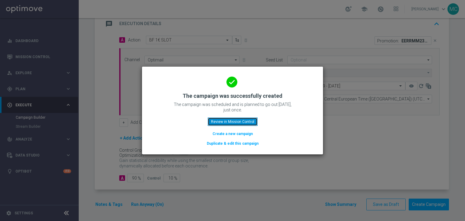
click at [246, 123] on button "Review in Mission Control" at bounding box center [233, 121] width 50 height 8
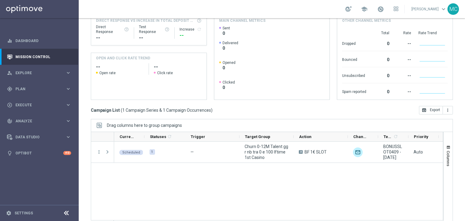
scroll to position [85, 0]
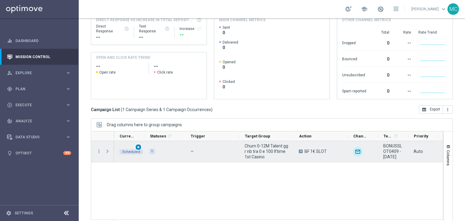
click at [138, 147] on span "play_arrow" at bounding box center [138, 147] width 4 height 4
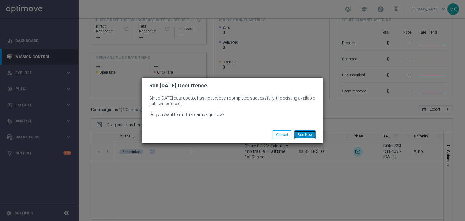
click at [301, 135] on button "Run Now" at bounding box center [304, 134] width 21 height 8
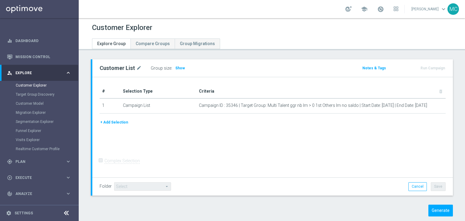
scroll to position [10, 0]
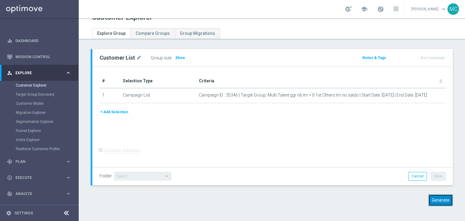
click at [429, 198] on button "Generate" at bounding box center [440, 200] width 25 height 12
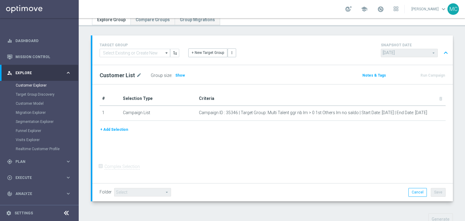
scroll to position [0, 0]
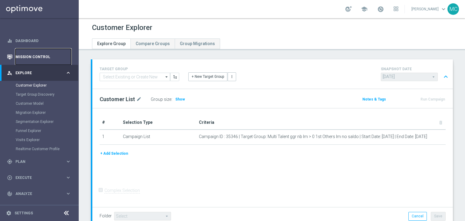
click at [42, 54] on link "Mission Control" at bounding box center [43, 57] width 56 height 16
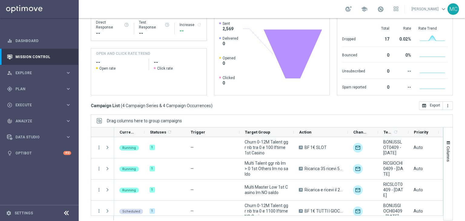
scroll to position [81, 0]
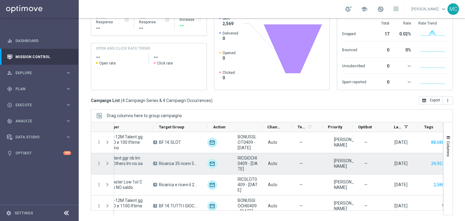
scroll to position [0, 84]
